Goal: Information Seeking & Learning: Learn about a topic

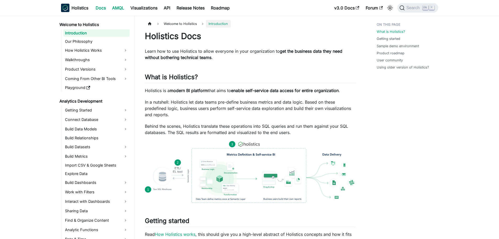
click at [119, 9] on link "AMQL" at bounding box center [118, 8] width 18 height 8
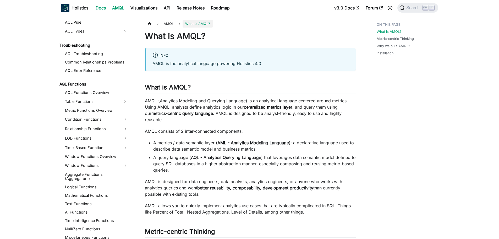
click at [101, 7] on link "Docs" at bounding box center [100, 8] width 17 height 8
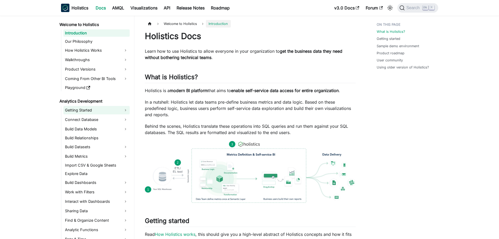
click at [89, 111] on link "Getting Started" at bounding box center [96, 110] width 66 height 8
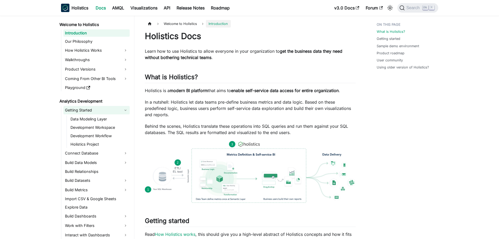
click at [89, 111] on link "Getting Started" at bounding box center [96, 110] width 66 height 8
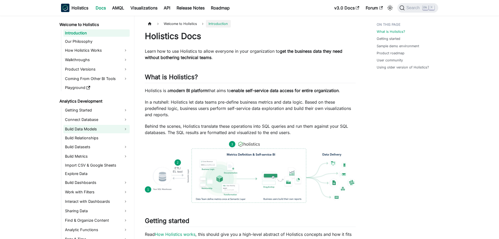
click at [93, 127] on link "Build Data Models" at bounding box center [96, 129] width 66 height 8
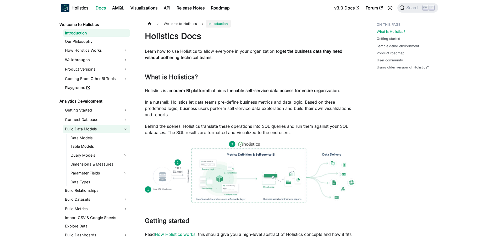
click at [93, 127] on link "Build Data Models" at bounding box center [96, 129] width 66 height 8
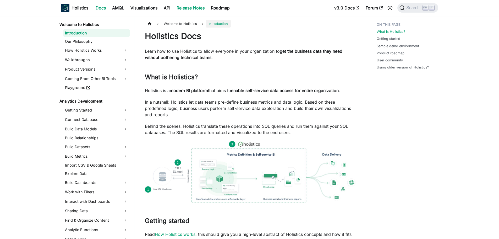
click at [194, 9] on link "Release Notes" at bounding box center [190, 8] width 34 height 8
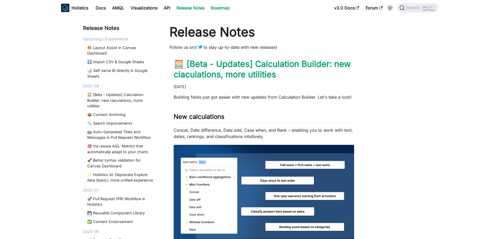
click at [221, 8] on link "Roadmap" at bounding box center [220, 8] width 25 height 8
click at [222, 5] on link "Roadmap" at bounding box center [220, 8] width 25 height 8
